Goal: Task Accomplishment & Management: Use online tool/utility

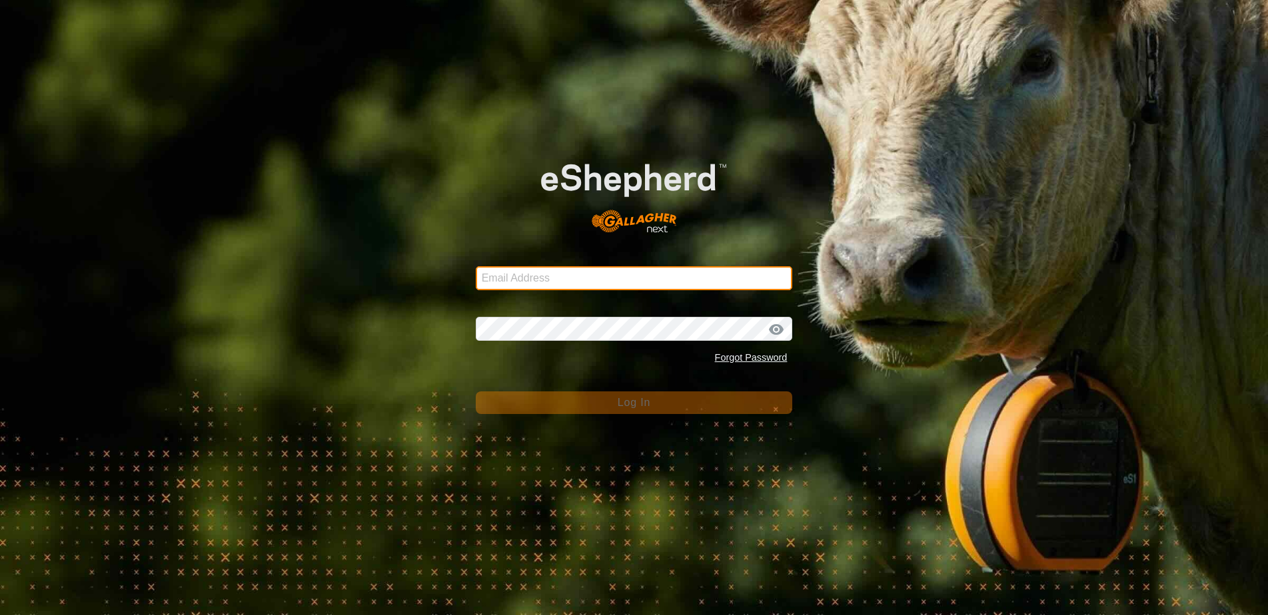
type input "[EMAIL_ADDRESS][DOMAIN_NAME]"
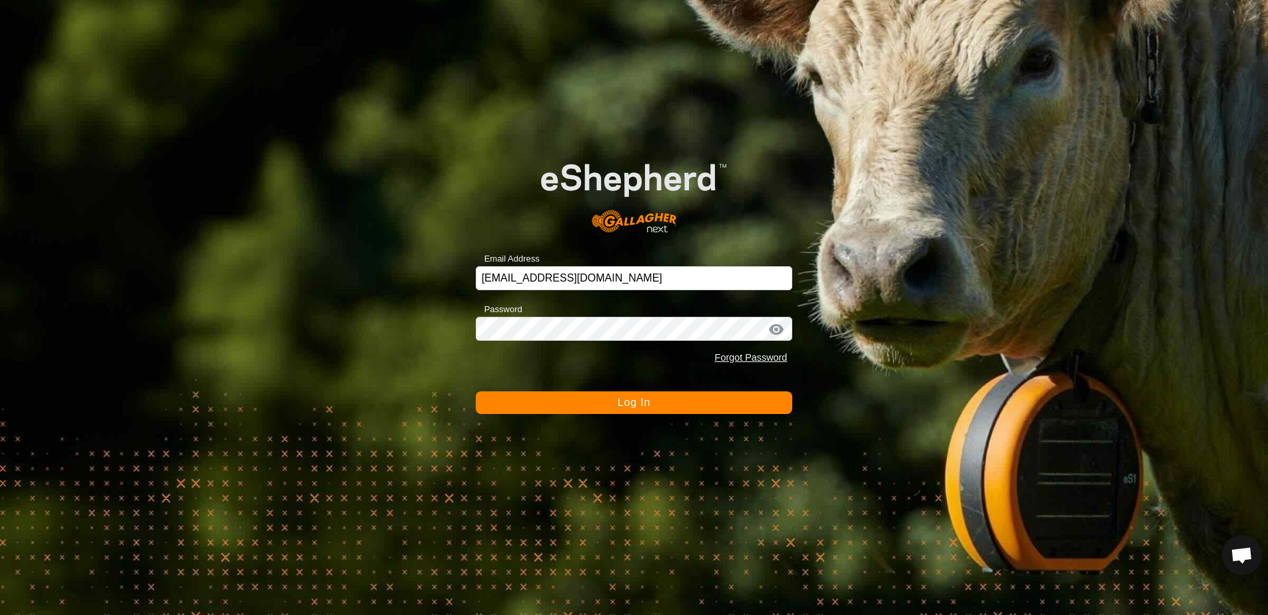
click at [635, 408] on span "Log In" at bounding box center [633, 402] width 33 height 11
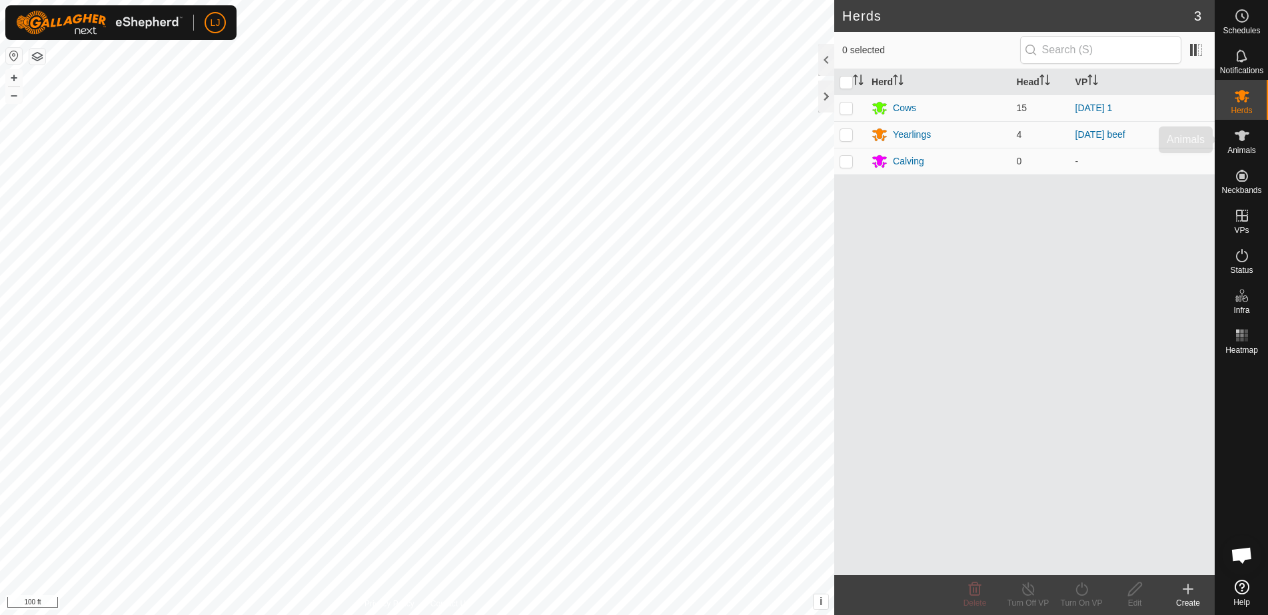
click at [1242, 150] on span "Animals" at bounding box center [1241, 151] width 29 height 8
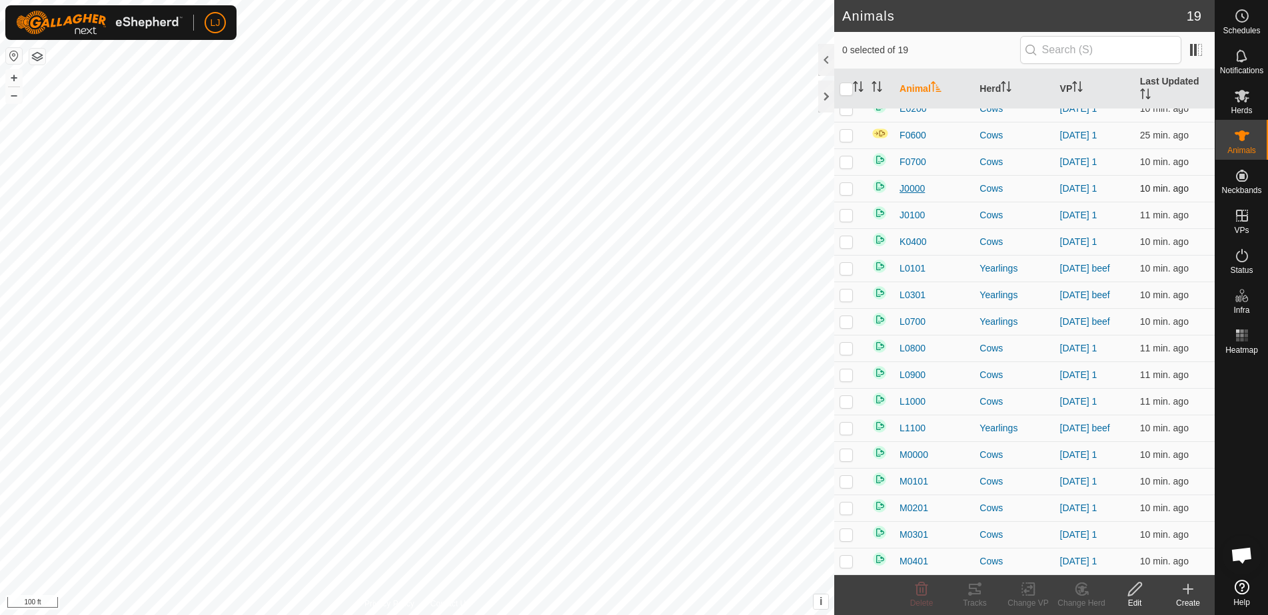
scroll to position [40, 0]
click at [1076, 51] on input "text" at bounding box center [1100, 50] width 161 height 28
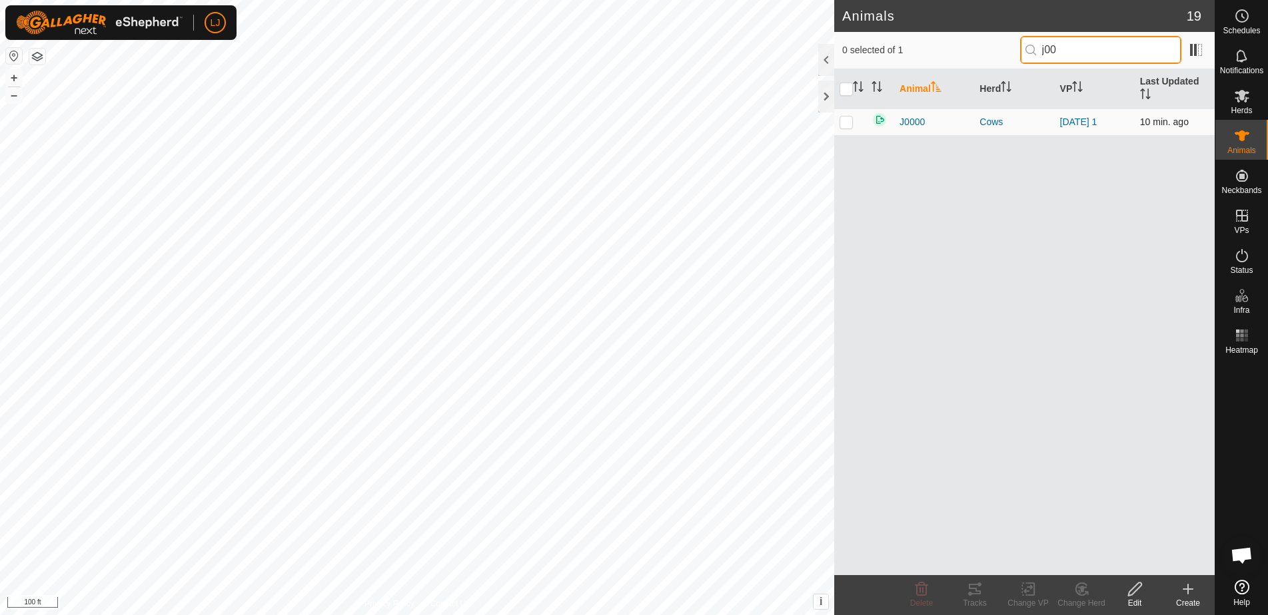
type input "j00"
click at [847, 123] on p-checkbox at bounding box center [845, 122] width 13 height 11
checkbox input "true"
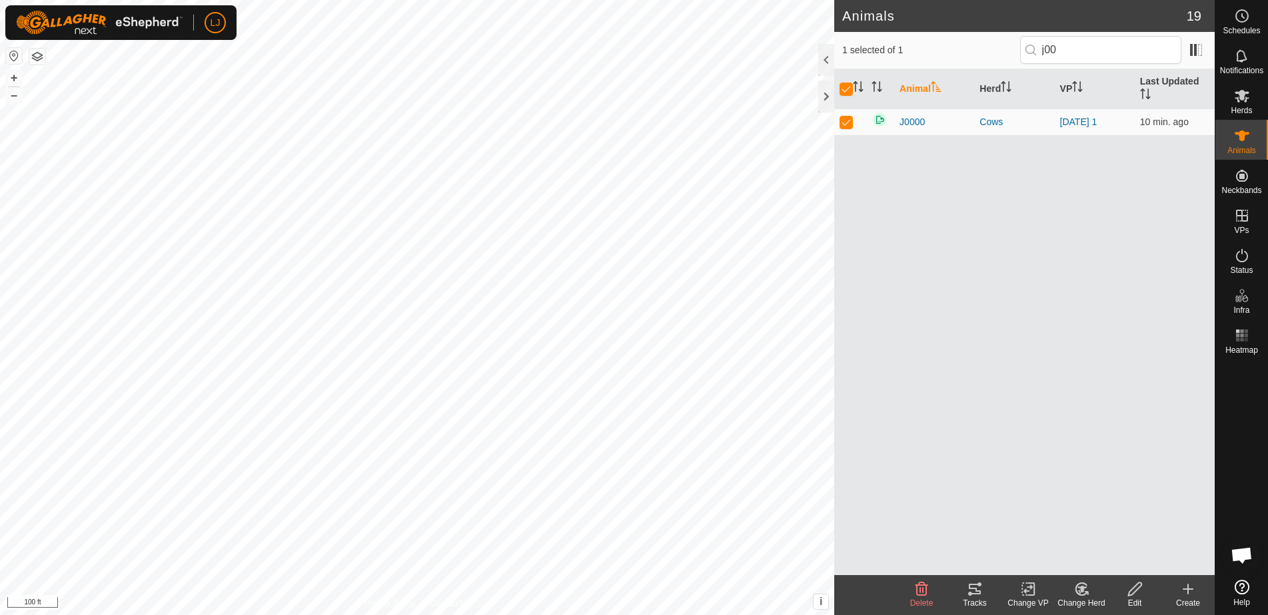
click at [1084, 592] on icon at bounding box center [1081, 590] width 17 height 16
click at [1133, 538] on span "Choose Herd..." at bounding box center [1120, 532] width 72 height 16
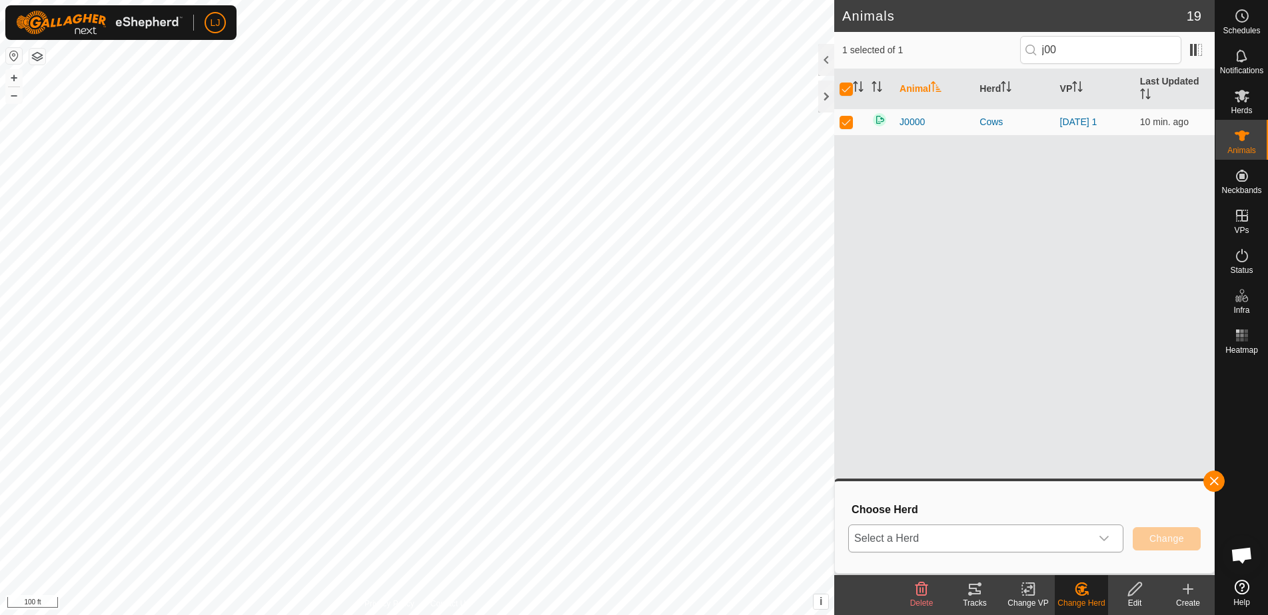
click at [967, 551] on span "Select a Herd" at bounding box center [970, 539] width 242 height 27
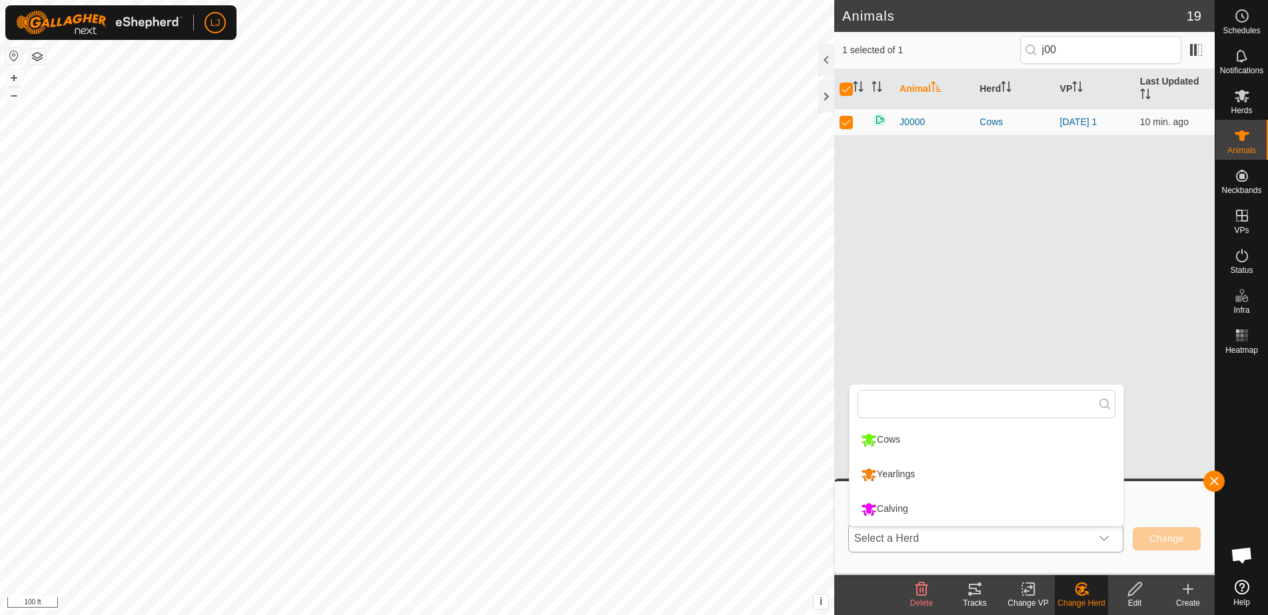
click at [917, 516] on li "Calving" at bounding box center [986, 509] width 274 height 33
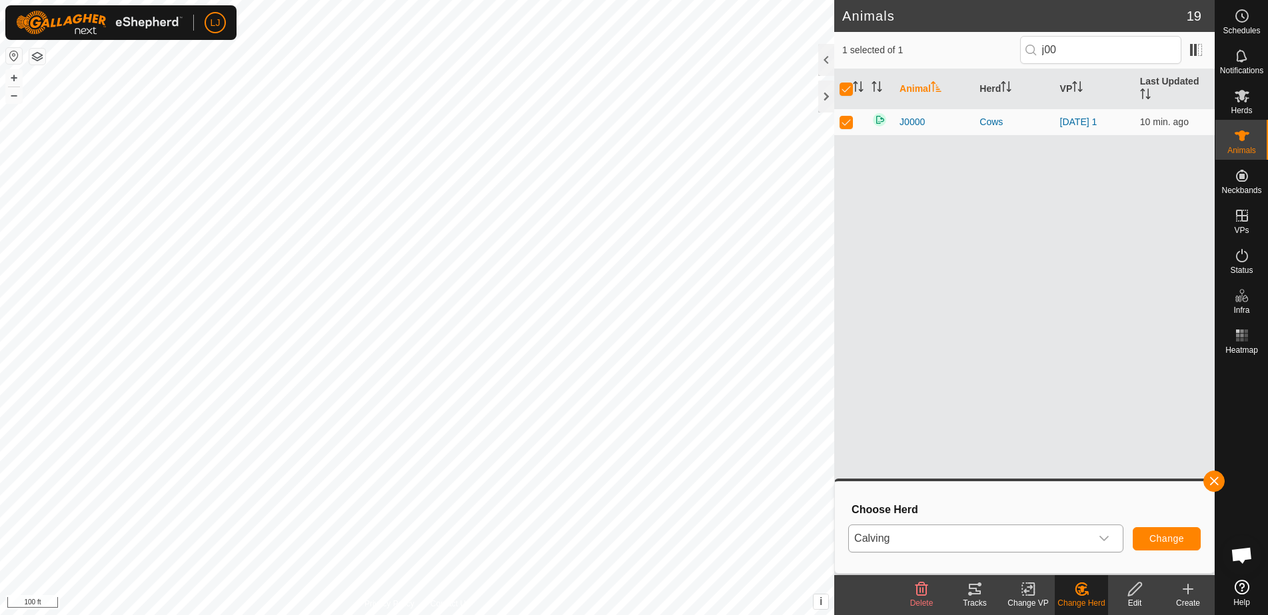
click at [1172, 541] on span "Change" at bounding box center [1166, 539] width 35 height 11
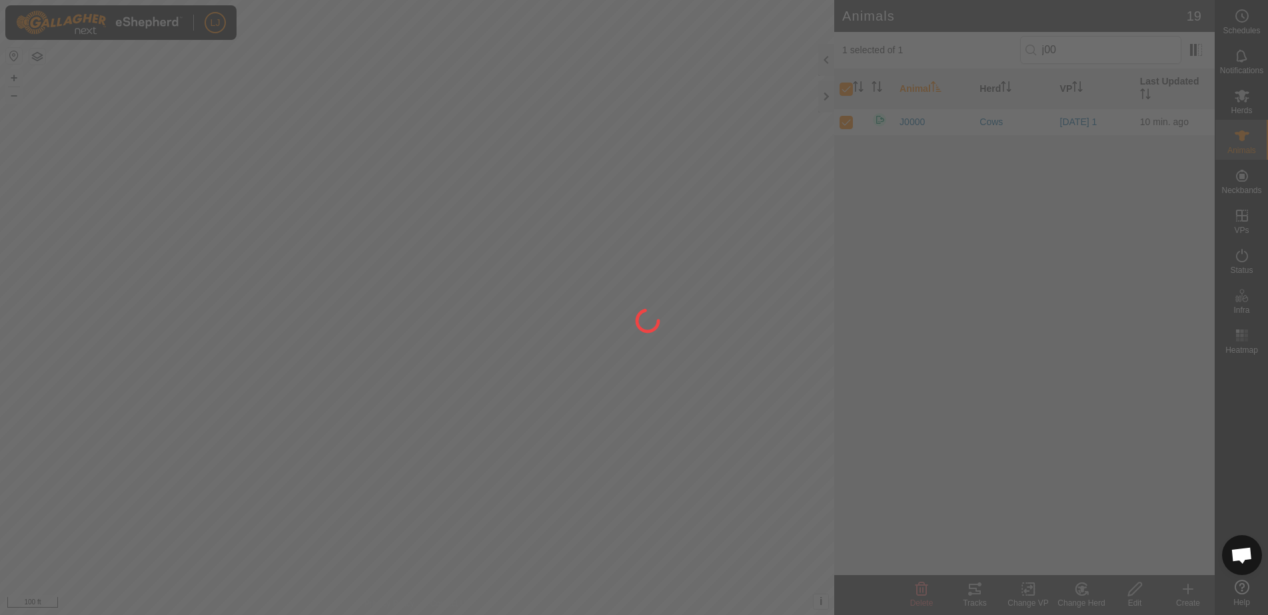
checkbox input "false"
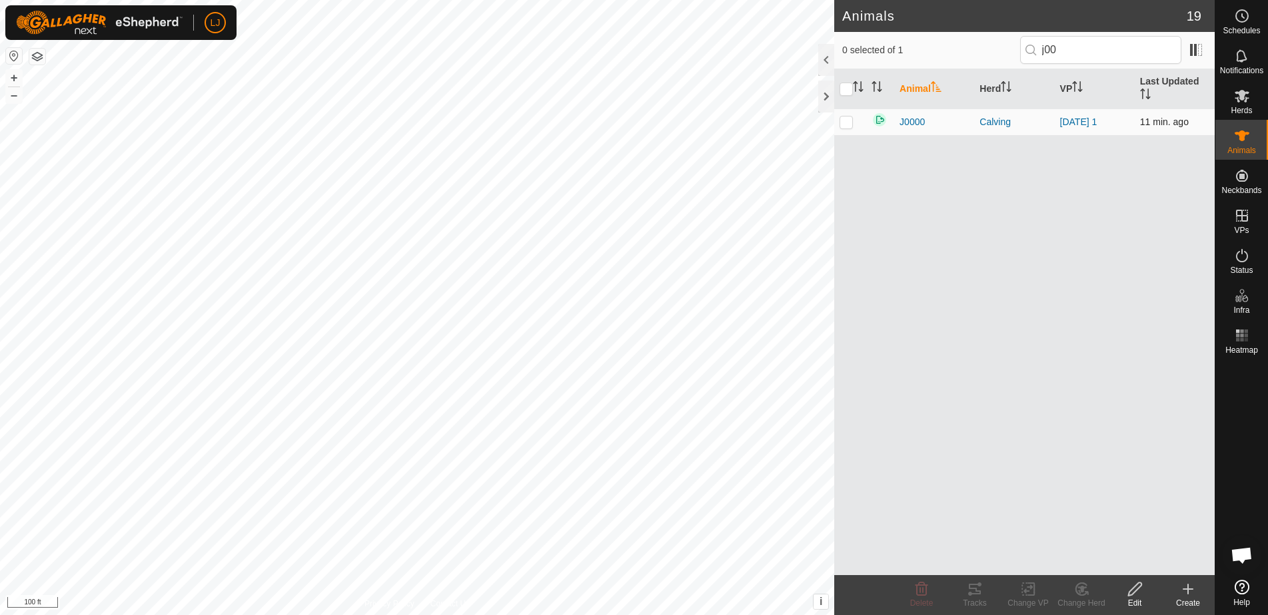
click at [846, 128] on td at bounding box center [850, 122] width 32 height 27
checkbox input "true"
click at [1026, 593] on icon at bounding box center [1027, 590] width 9 height 9
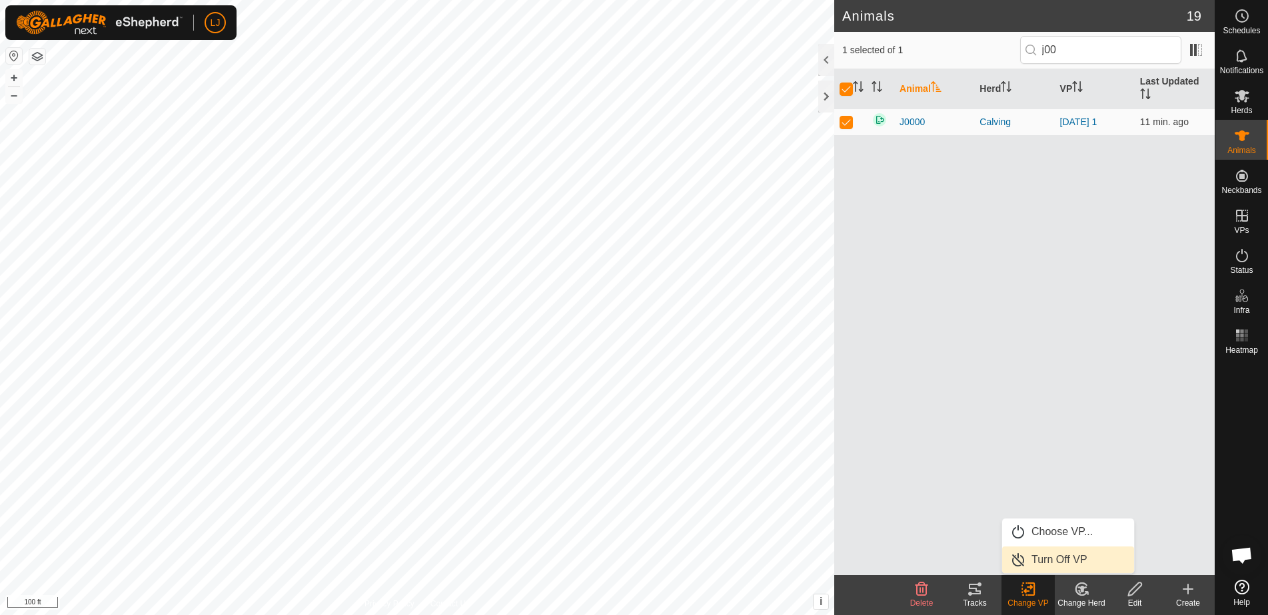
click at [1049, 561] on link "Turn Off VP" at bounding box center [1068, 560] width 132 height 27
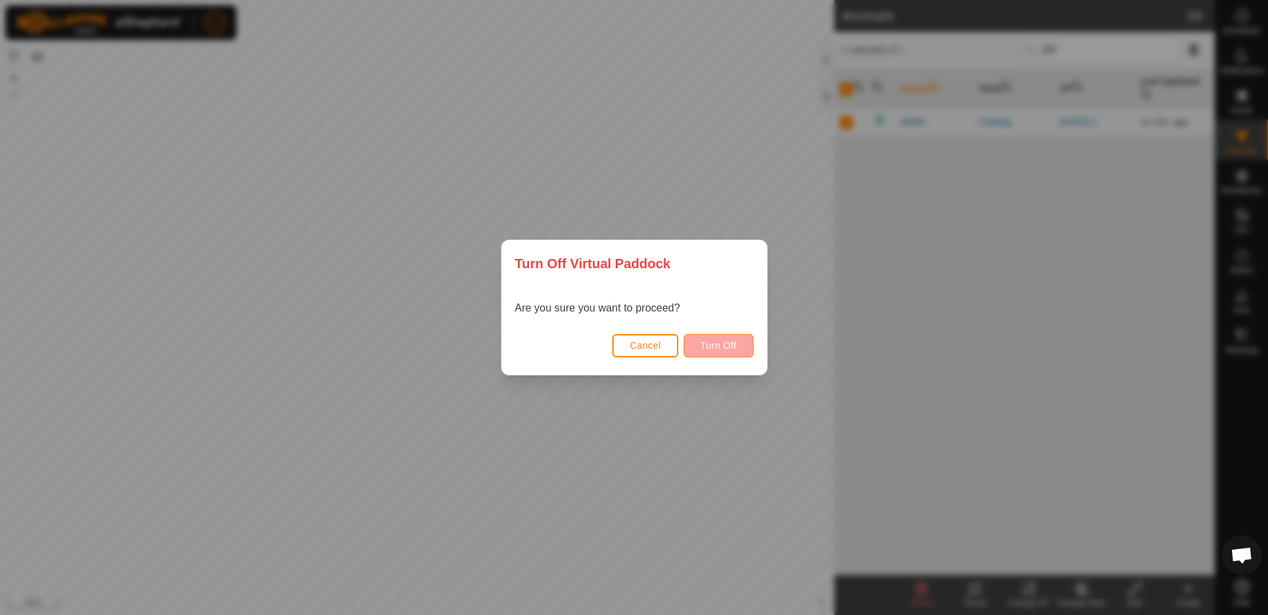
click at [731, 350] on span "Turn Off" at bounding box center [718, 345] width 37 height 11
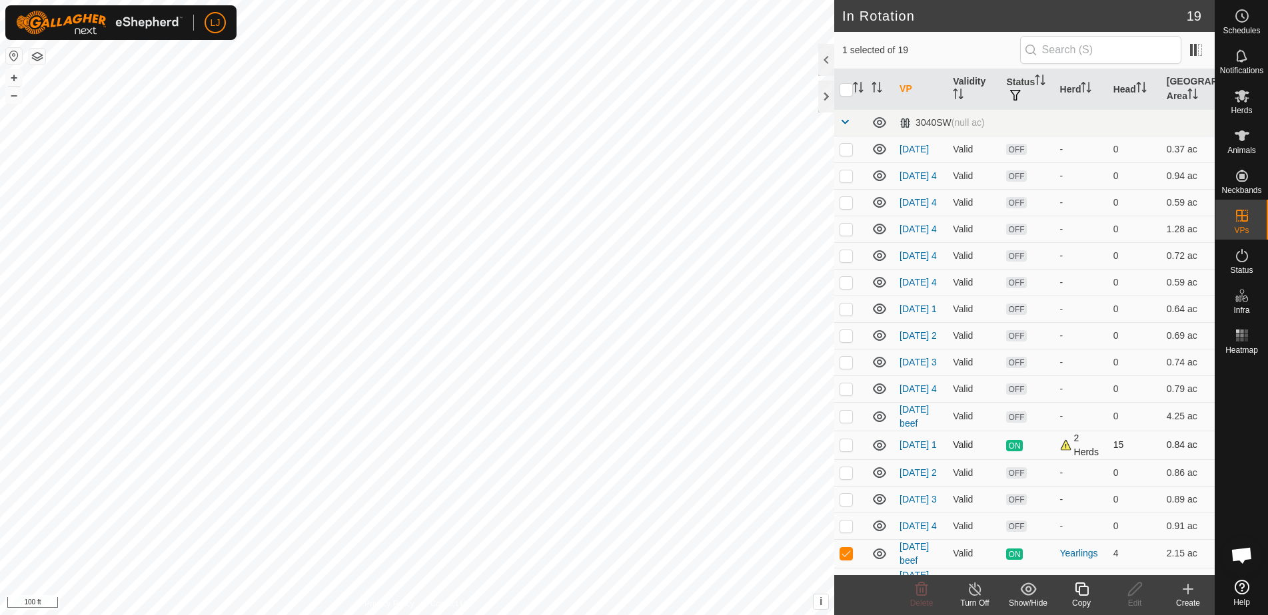
click at [845, 450] on p-checkbox at bounding box center [845, 445] width 13 height 11
checkbox input "true"
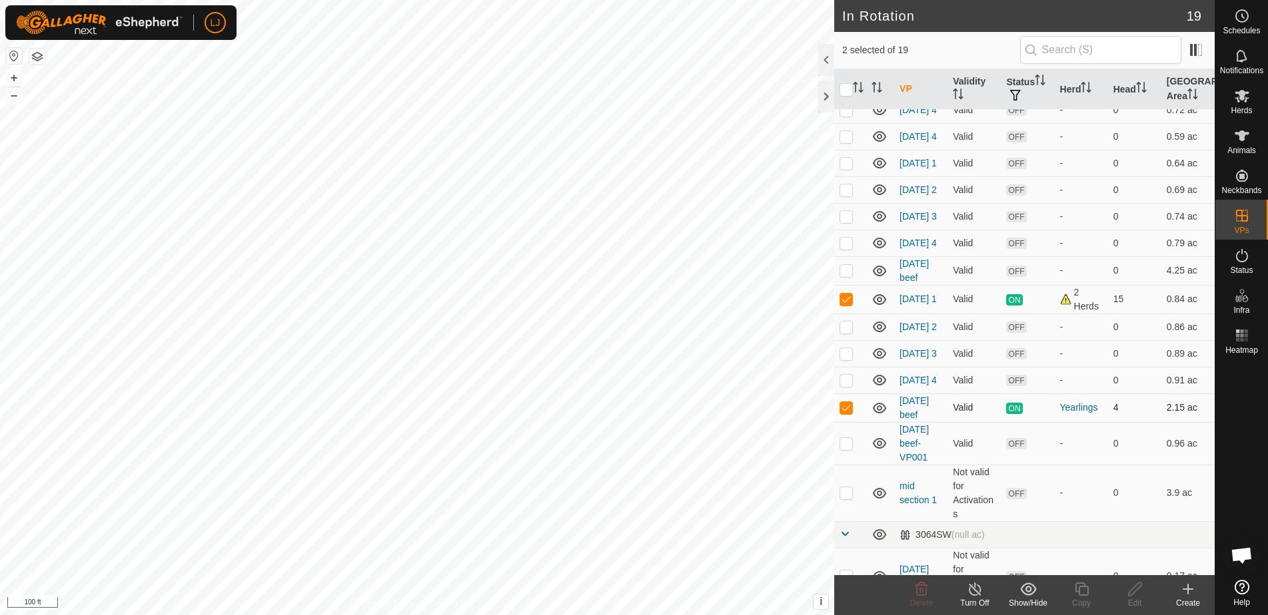
scroll to position [147, 0]
click at [845, 412] on p-checkbox at bounding box center [845, 407] width 13 height 11
checkbox input "false"
drag, startPoint x: 847, startPoint y: 320, endPoint x: 839, endPoint y: 324, distance: 8.3
click at [847, 304] on p-checkbox at bounding box center [845, 298] width 13 height 11
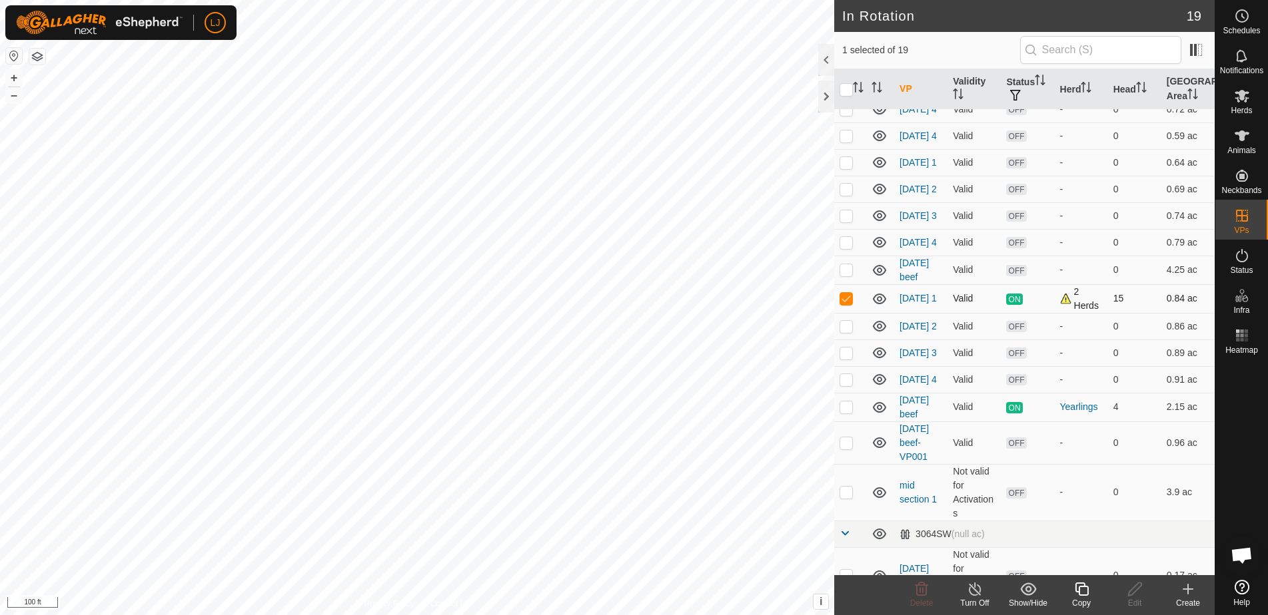
checkbox input "false"
click at [847, 448] on p-checkbox at bounding box center [845, 443] width 13 height 11
click at [845, 448] on p-checkbox at bounding box center [845, 443] width 13 height 11
checkbox input "false"
click at [1240, 102] on icon at bounding box center [1242, 96] width 16 height 16
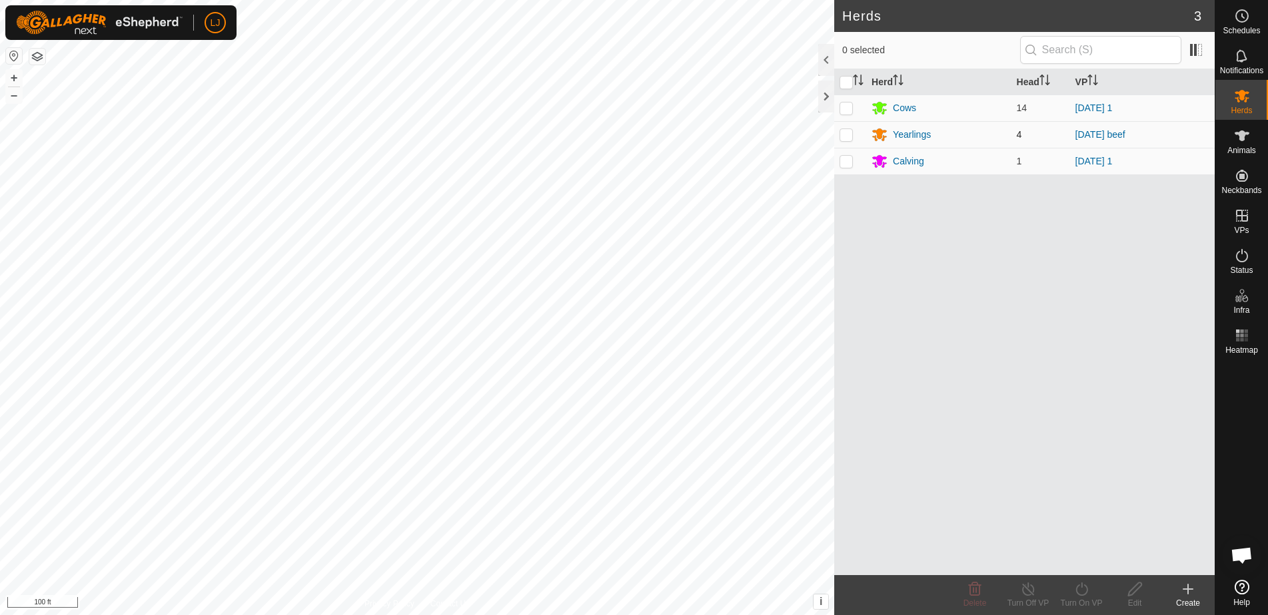
click at [851, 137] on p-checkbox at bounding box center [845, 134] width 13 height 11
checkbox input "true"
click at [1078, 596] on icon at bounding box center [1081, 590] width 17 height 16
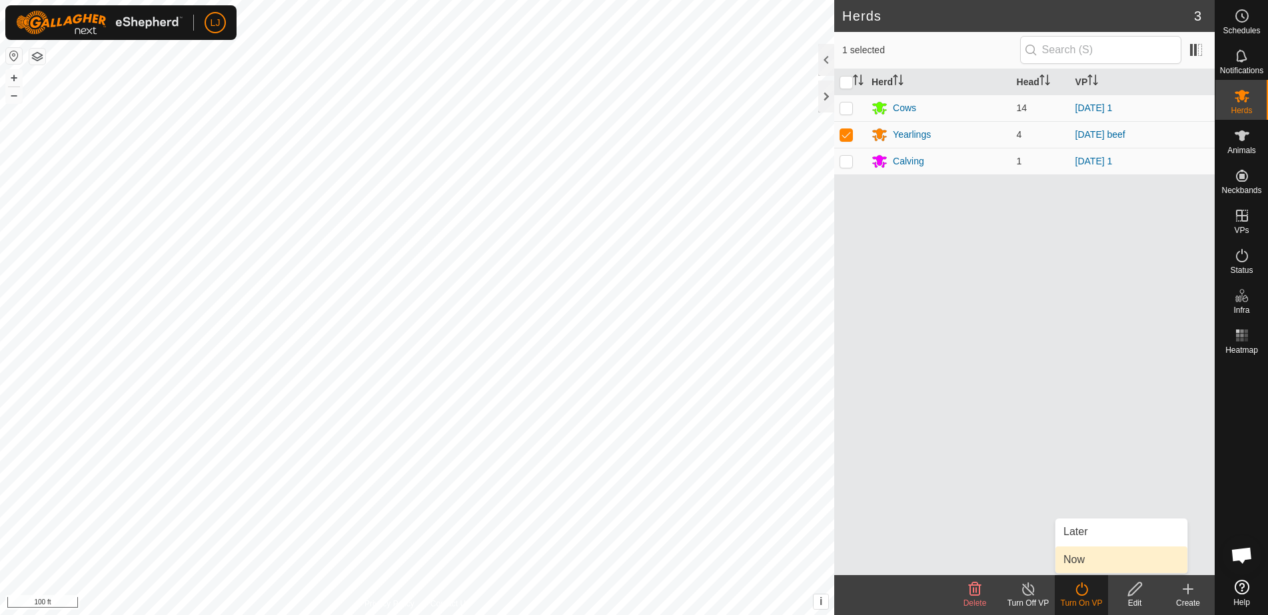
click at [1104, 568] on link "Now" at bounding box center [1121, 560] width 132 height 27
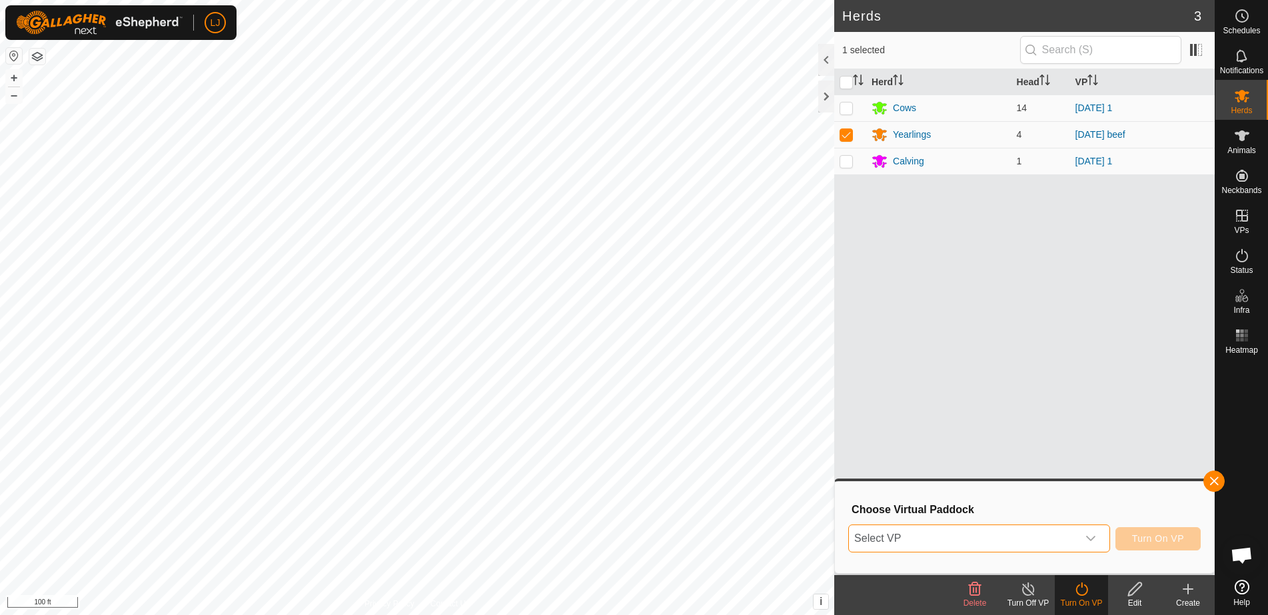
click at [1043, 548] on span "Select VP" at bounding box center [963, 539] width 228 height 27
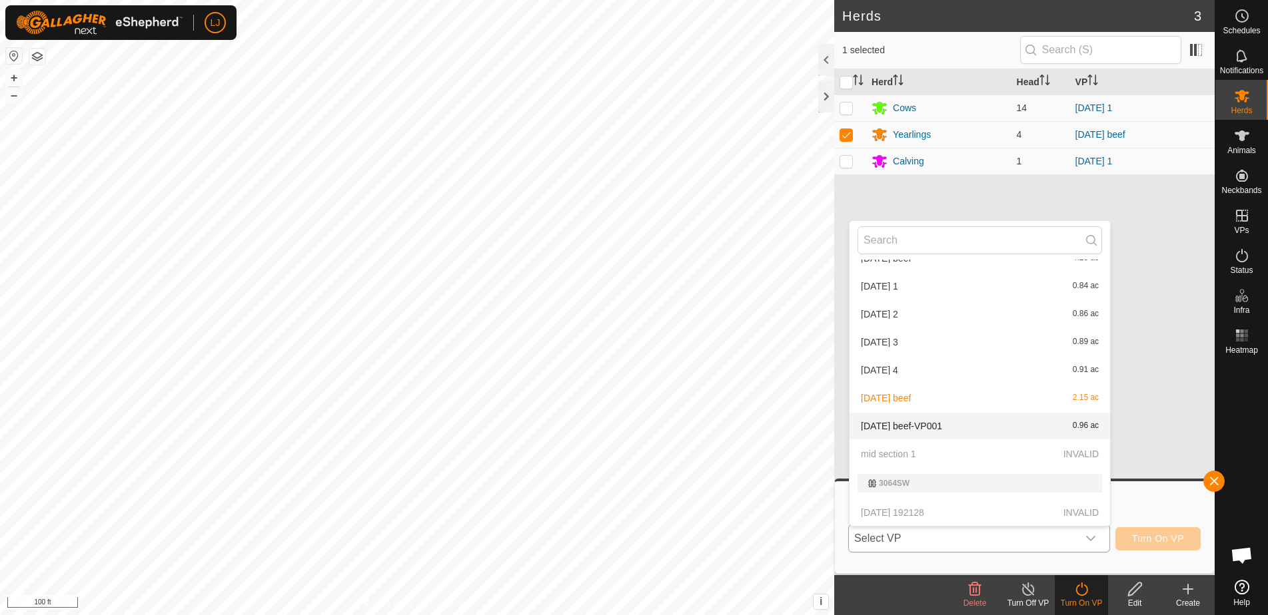
scroll to position [325, 0]
click at [954, 423] on li "[DATE] beef-VP001 0.96 ac" at bounding box center [979, 426] width 260 height 27
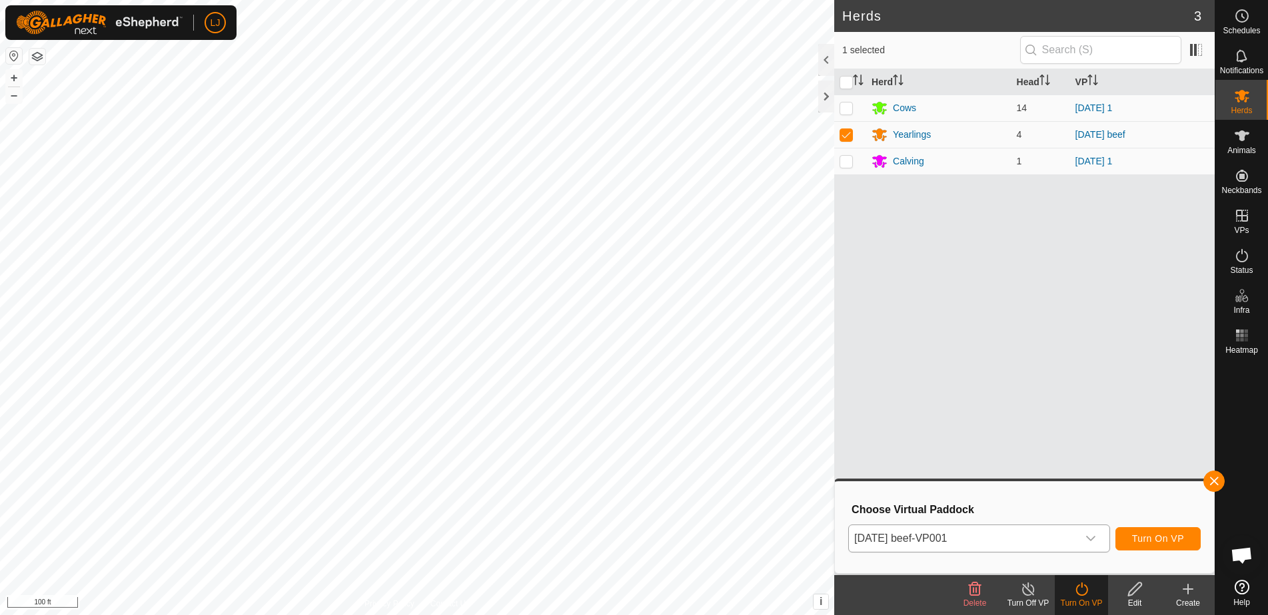
click at [1160, 543] on span "Turn On VP" at bounding box center [1158, 539] width 52 height 11
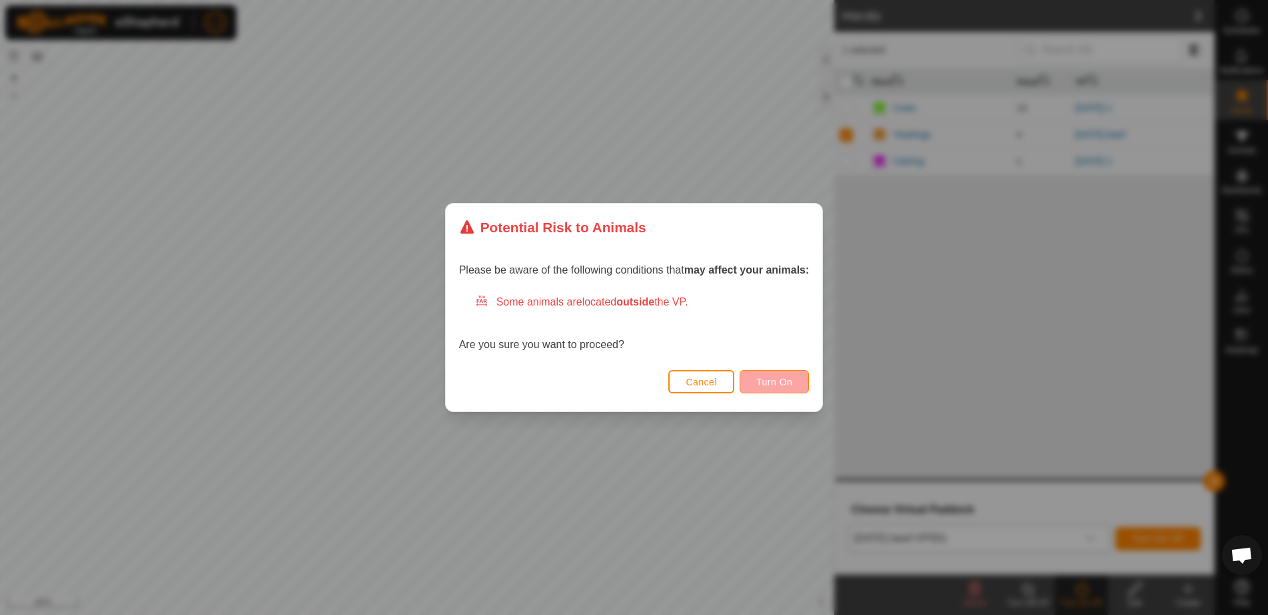
click at [787, 386] on span "Turn On" at bounding box center [774, 382] width 36 height 11
